Goal: Feedback & Contribution: Leave review/rating

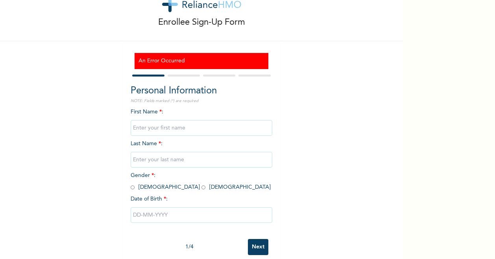
scroll to position [39, 0]
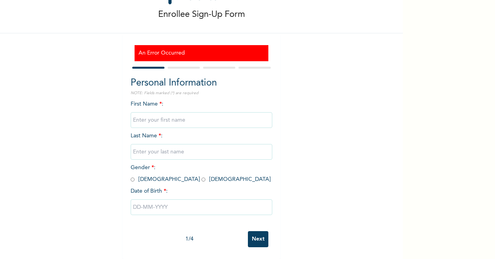
click at [158, 118] on input "text" at bounding box center [202, 120] width 142 height 16
click at [151, 114] on input "OLANREAJU" at bounding box center [202, 120] width 142 height 16
type input "OLANREWAJU"
click at [150, 153] on input "text" at bounding box center [202, 152] width 142 height 16
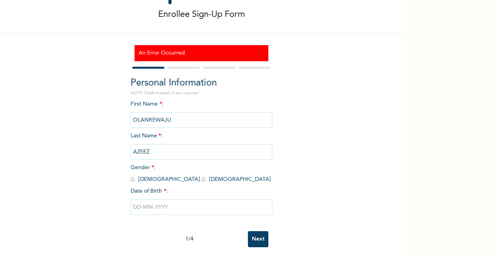
type input "AZEEZ"
click at [131, 176] on input "radio" at bounding box center [133, 179] width 4 height 7
radio input "true"
click at [180, 202] on input "text" at bounding box center [202, 208] width 142 height 16
select select "7"
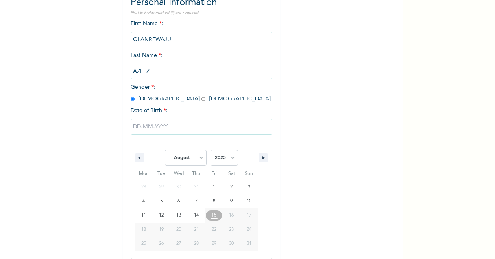
scroll to position [123, 0]
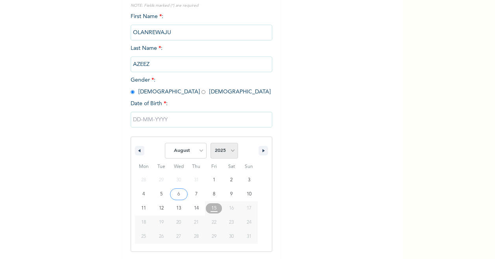
click at [227, 151] on select "2025 2024 2023 2022 2021 2020 2019 2018 2017 2016 2015 2014 2013 2012 2011 2010…" at bounding box center [224, 151] width 28 height 16
select select "1983"
click at [210, 144] on select "2025 2024 2023 2022 2021 2020 2019 2018 2017 2016 2015 2014 2013 2012 2011 2010…" at bounding box center [224, 151] width 28 height 16
click at [193, 152] on select "January February March April May June July August September October November De…" at bounding box center [186, 151] width 42 height 16
select select "5"
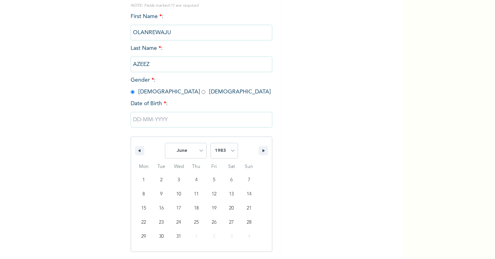
click at [165, 144] on select "January February March April May June July August September October November De…" at bounding box center [186, 151] width 42 height 16
type input "06/01/1983"
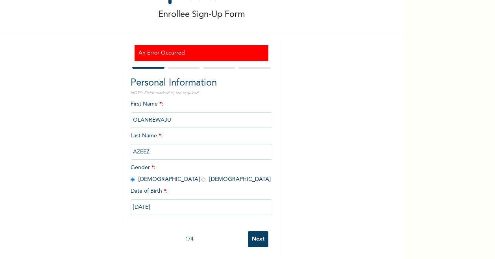
scroll to position [42, 0]
click at [260, 232] on input "Next" at bounding box center [258, 240] width 20 height 16
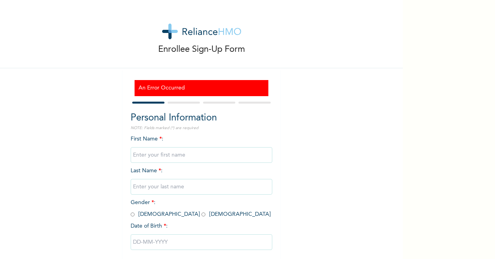
scroll to position [42, 0]
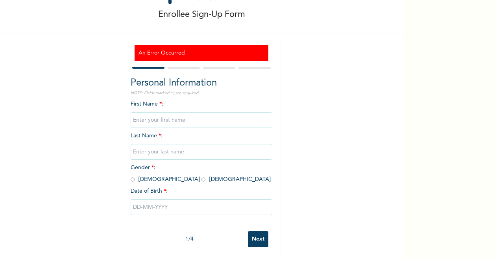
click at [161, 114] on input "text" at bounding box center [202, 120] width 142 height 16
type input "OLANREWAJU"
type input "AZEEZ"
click at [131, 176] on input "radio" at bounding box center [133, 179] width 4 height 7
radio input "true"
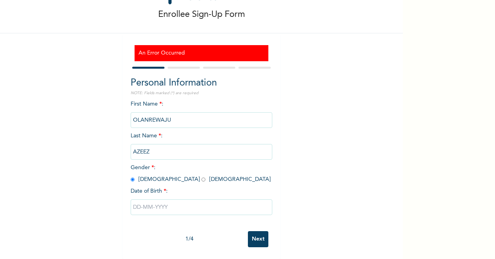
click at [161, 203] on input "text" at bounding box center [202, 208] width 142 height 16
select select "7"
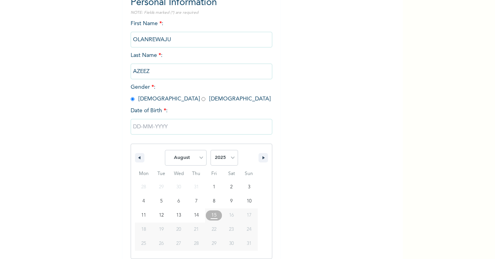
scroll to position [123, 0]
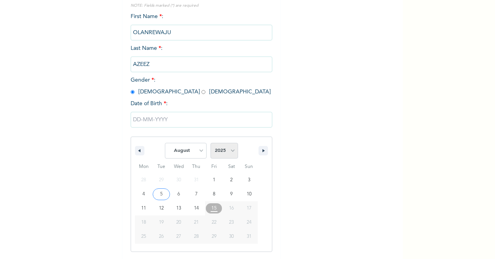
click at [227, 150] on select "2025 2024 2023 2022 2021 2020 2019 2018 2017 2016 2015 2014 2013 2012 2011 2010…" at bounding box center [224, 151] width 28 height 16
select select "1983"
click at [210, 144] on select "2025 2024 2023 2022 2021 2020 2019 2018 2017 2016 2015 2014 2013 2012 2011 2010…" at bounding box center [224, 151] width 28 height 16
click at [199, 150] on select "January February March April May June July August September October November De…" at bounding box center [186, 151] width 42 height 16
select select "5"
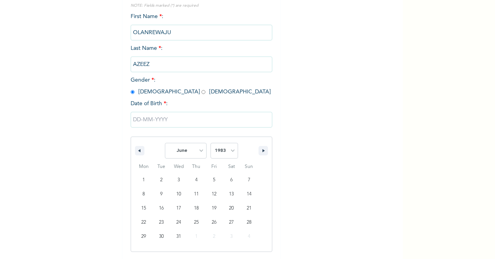
click at [165, 144] on select "January February March April May June July August September October November De…" at bounding box center [186, 151] width 42 height 16
type input "06/01/1983"
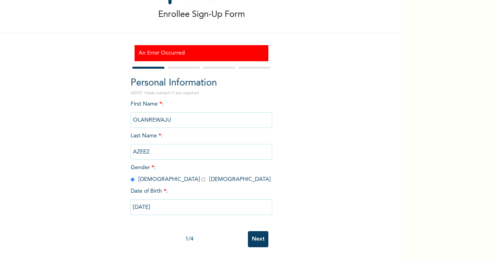
scroll to position [42, 0]
click at [254, 232] on input "Next" at bounding box center [258, 240] width 20 height 16
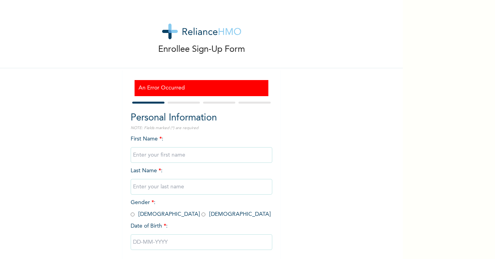
scroll to position [42, 0]
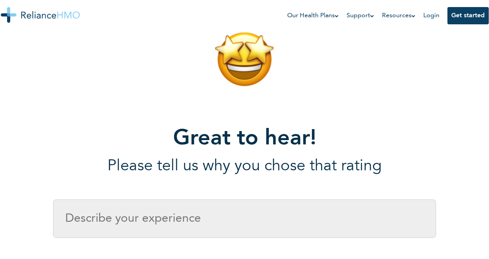
scroll to position [118, 0]
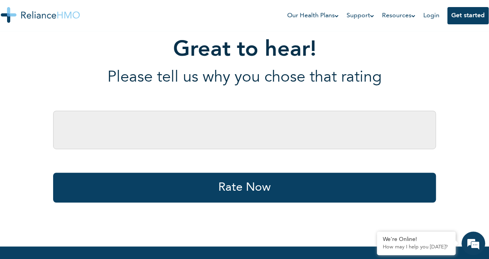
click at [162, 129] on input "text" at bounding box center [244, 130] width 383 height 39
type input "t"
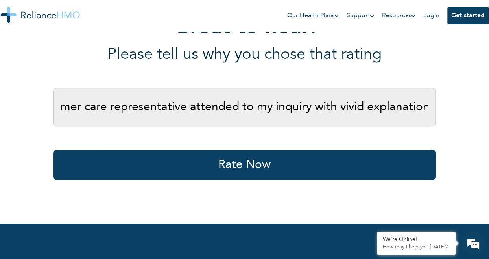
scroll to position [197, 0]
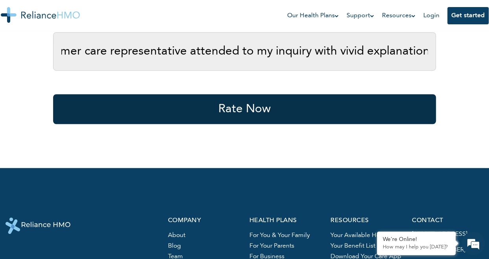
type input "The customer care representative attended to my inquiry with vivid explanation"
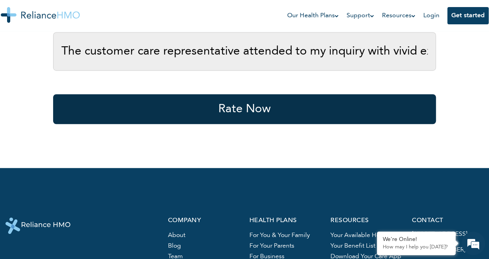
click at [281, 109] on button "Rate Now" at bounding box center [244, 109] width 383 height 30
